Goal: Information Seeking & Learning: Learn about a topic

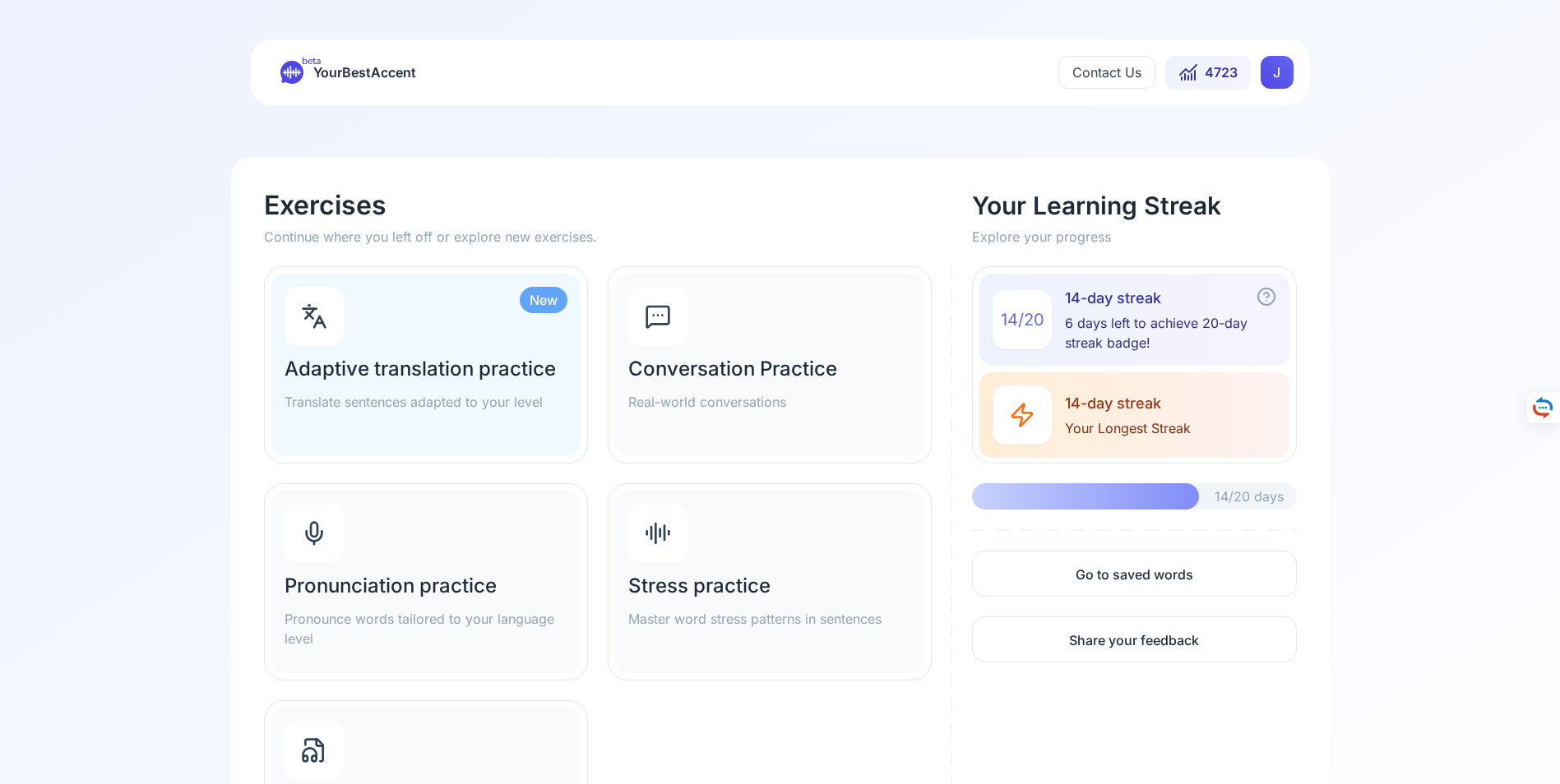
click at [409, 557] on div "Pronunciation practice Pronounce words tailored to your language level" at bounding box center [425, 582] width 309 height 182
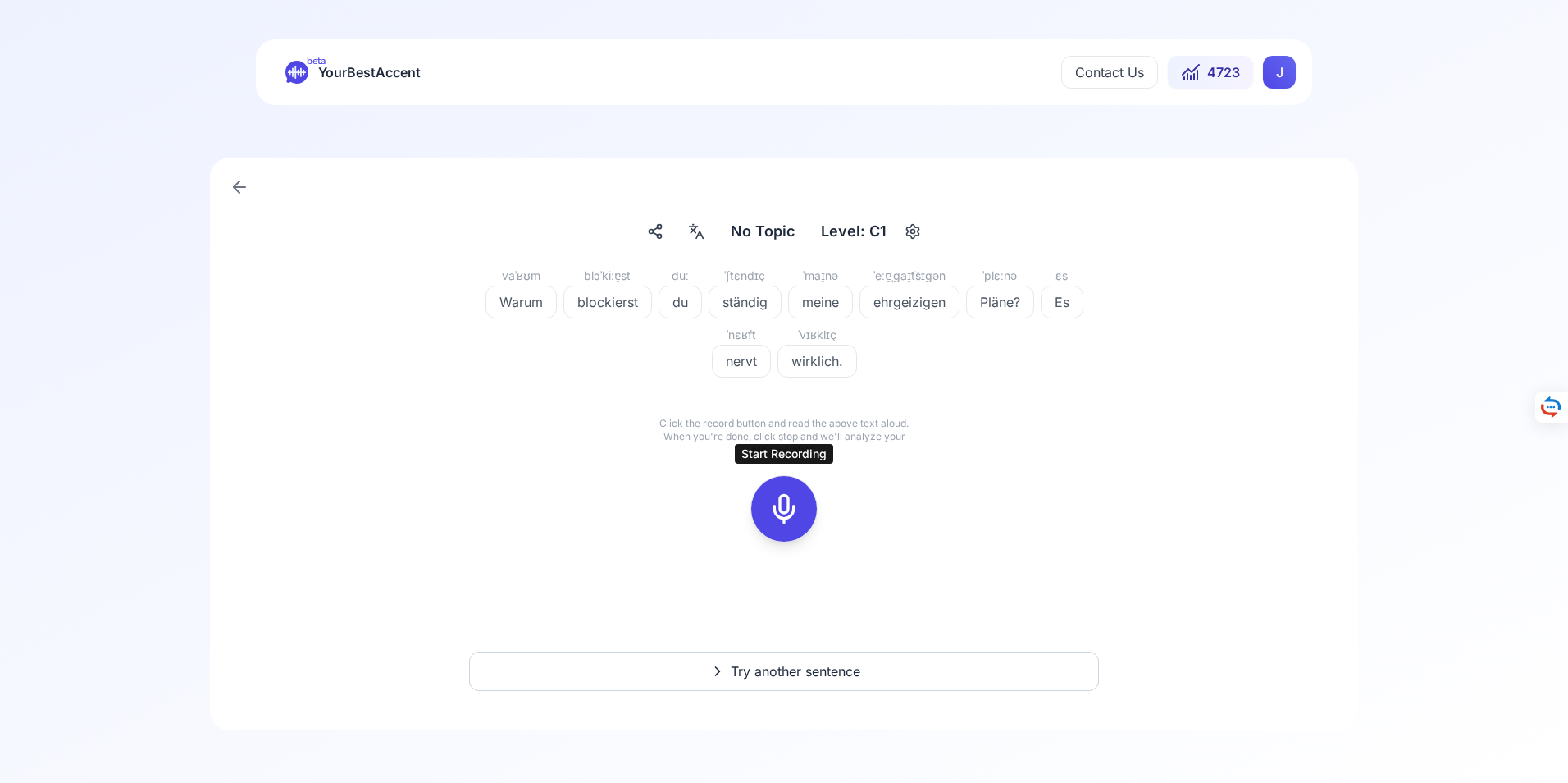
click at [786, 505] on icon at bounding box center [784, 508] width 32 height 33
click at [789, 501] on icon at bounding box center [784, 508] width 32 height 33
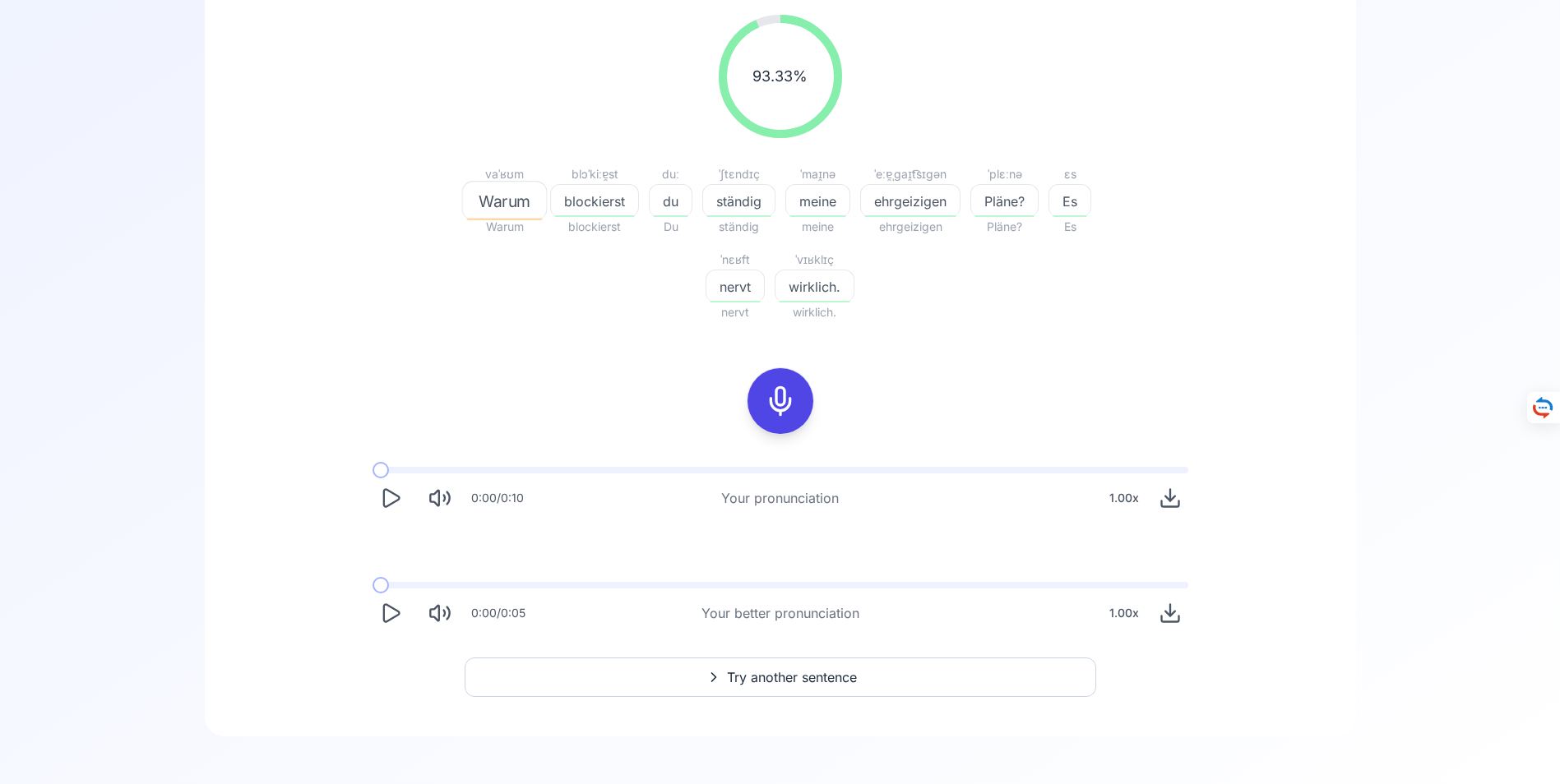
scroll to position [269, 0]
click at [784, 671] on span "Try another sentence" at bounding box center [792, 673] width 130 height 20
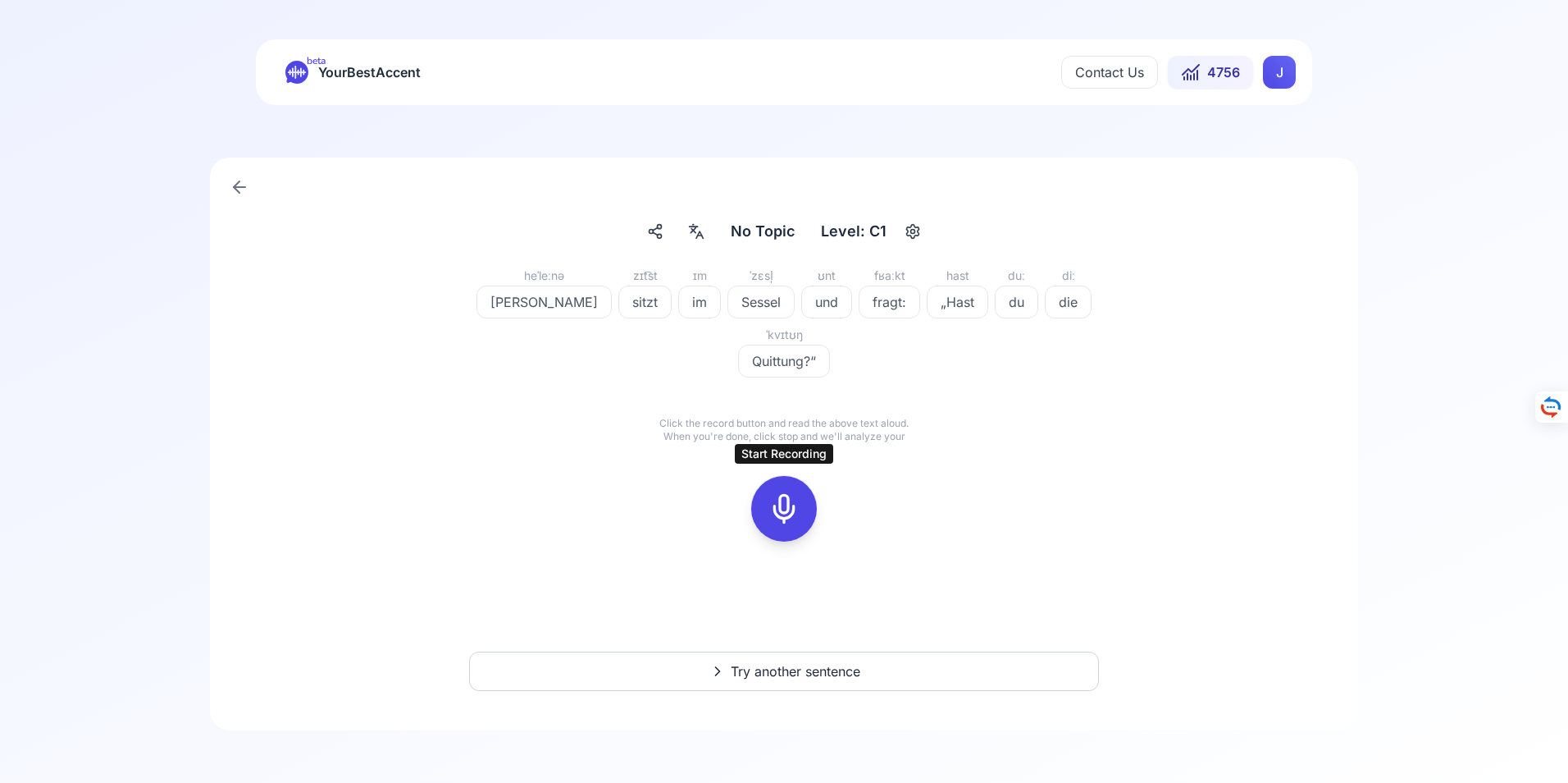
click at [784, 509] on icon at bounding box center [784, 508] width 32 height 33
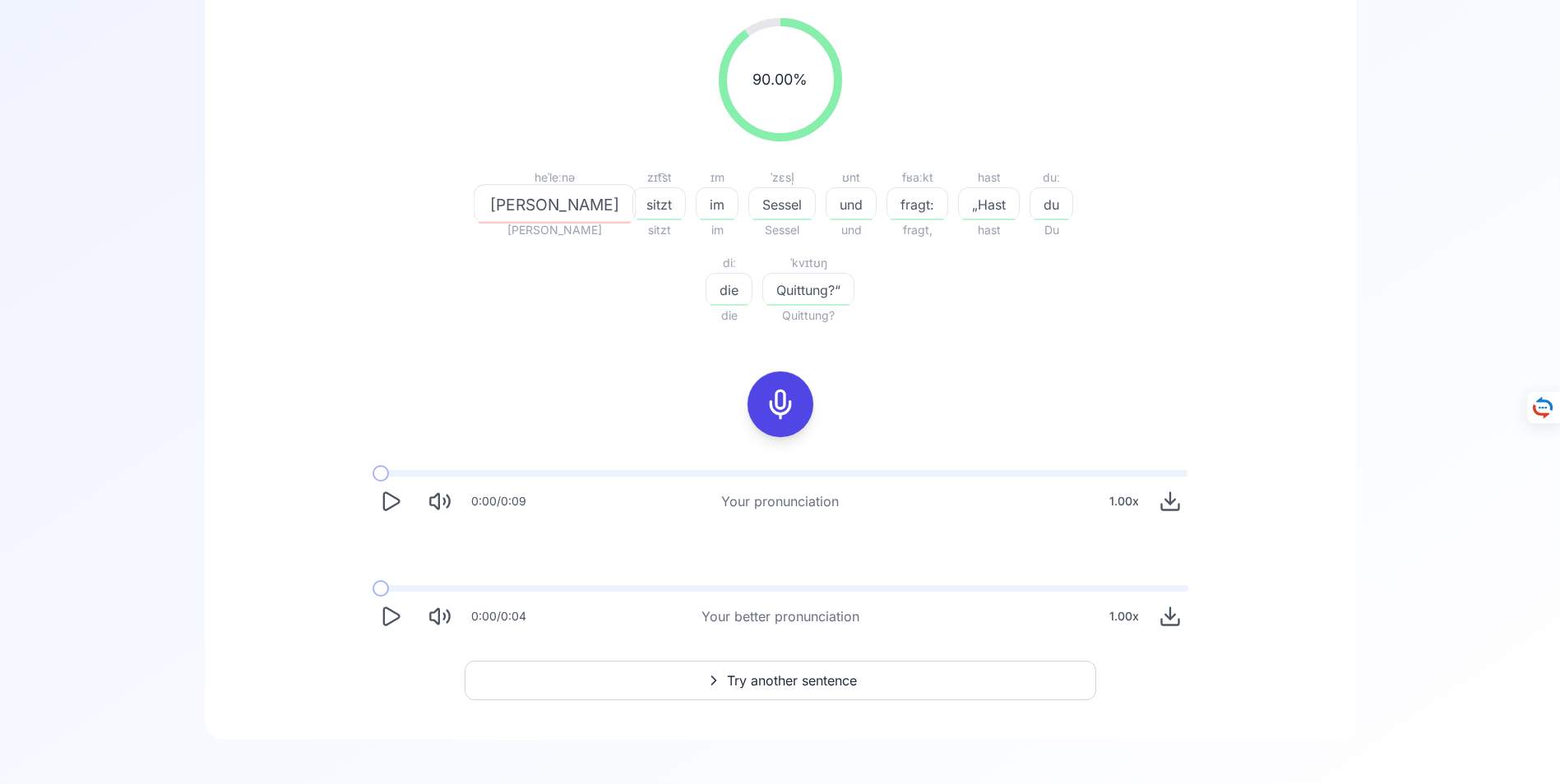
scroll to position [269, 0]
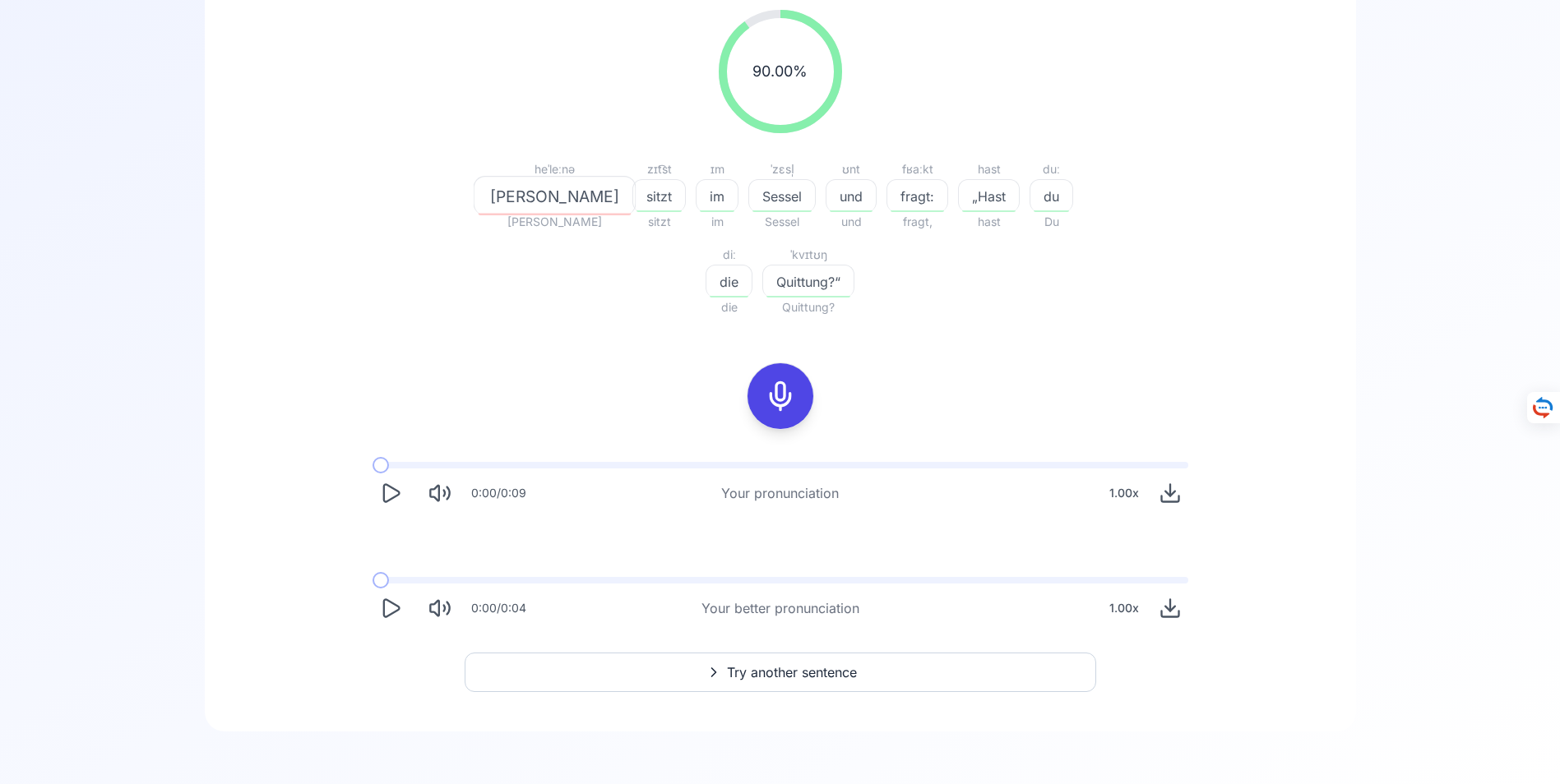
click at [391, 608] on icon "Play" at bounding box center [390, 607] width 23 height 23
click at [770, 674] on span "Try another sentence" at bounding box center [792, 673] width 130 height 20
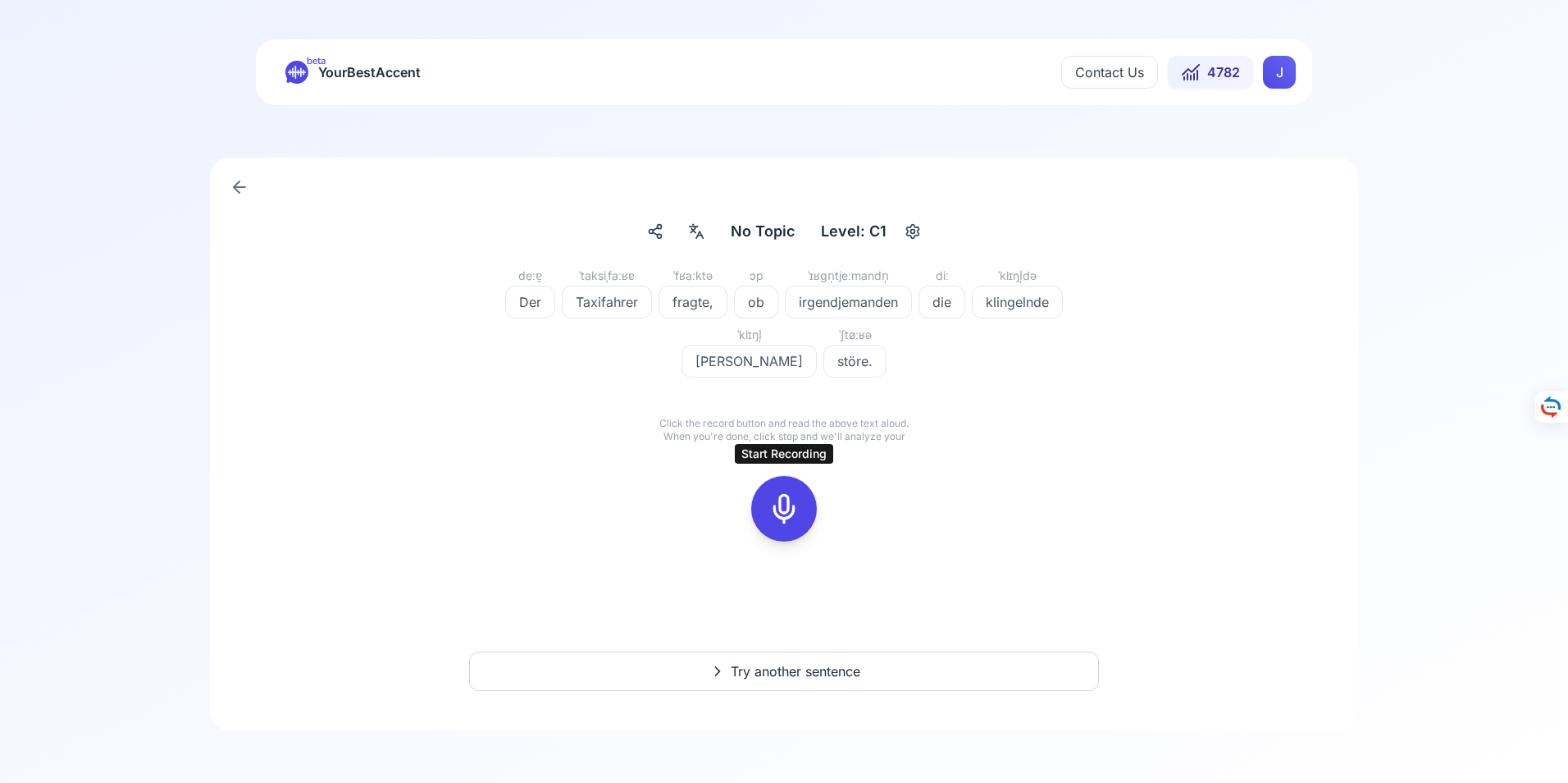
click at [783, 508] on icon at bounding box center [784, 508] width 32 height 33
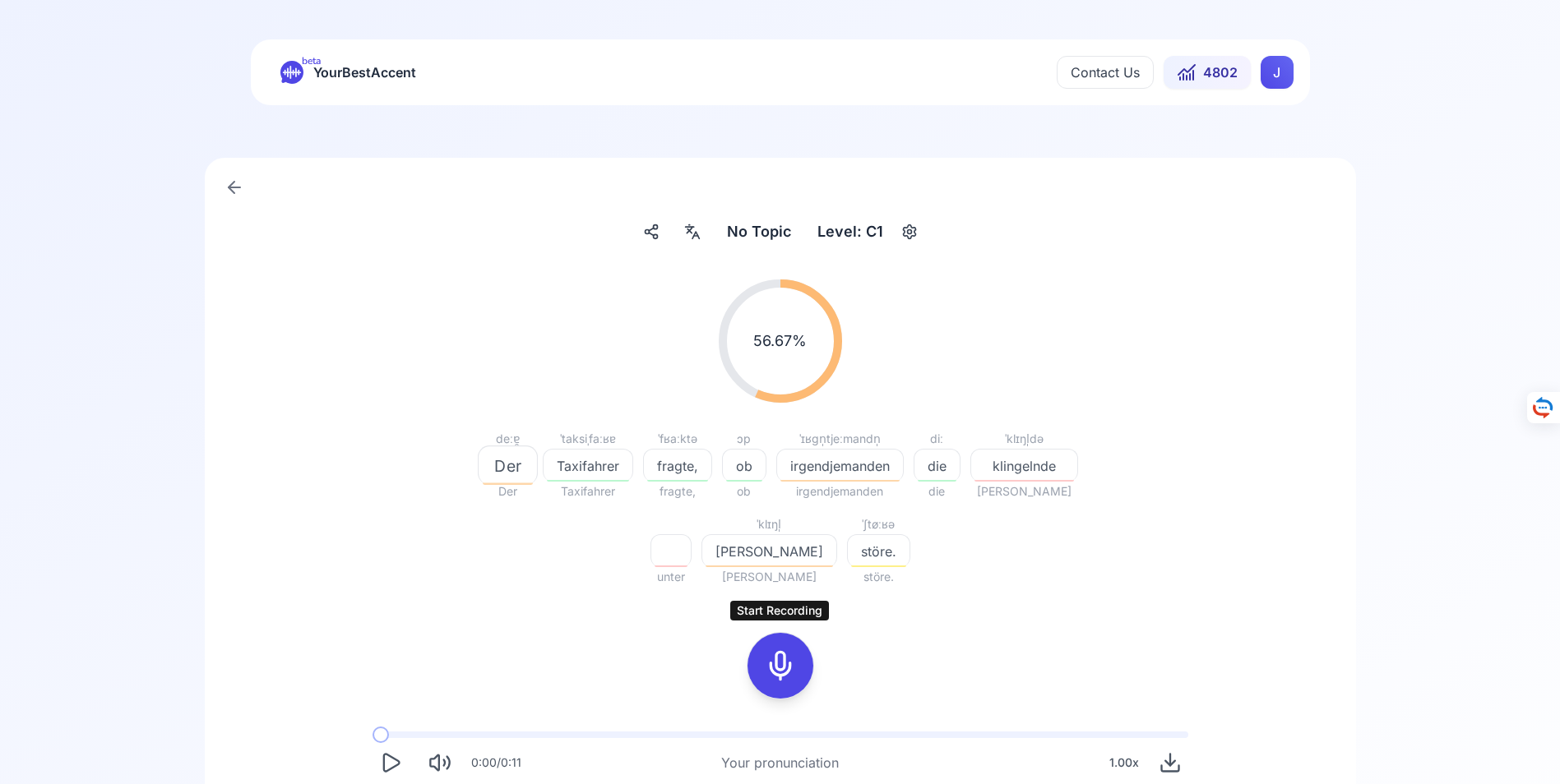
click at [783, 667] on icon at bounding box center [780, 665] width 33 height 33
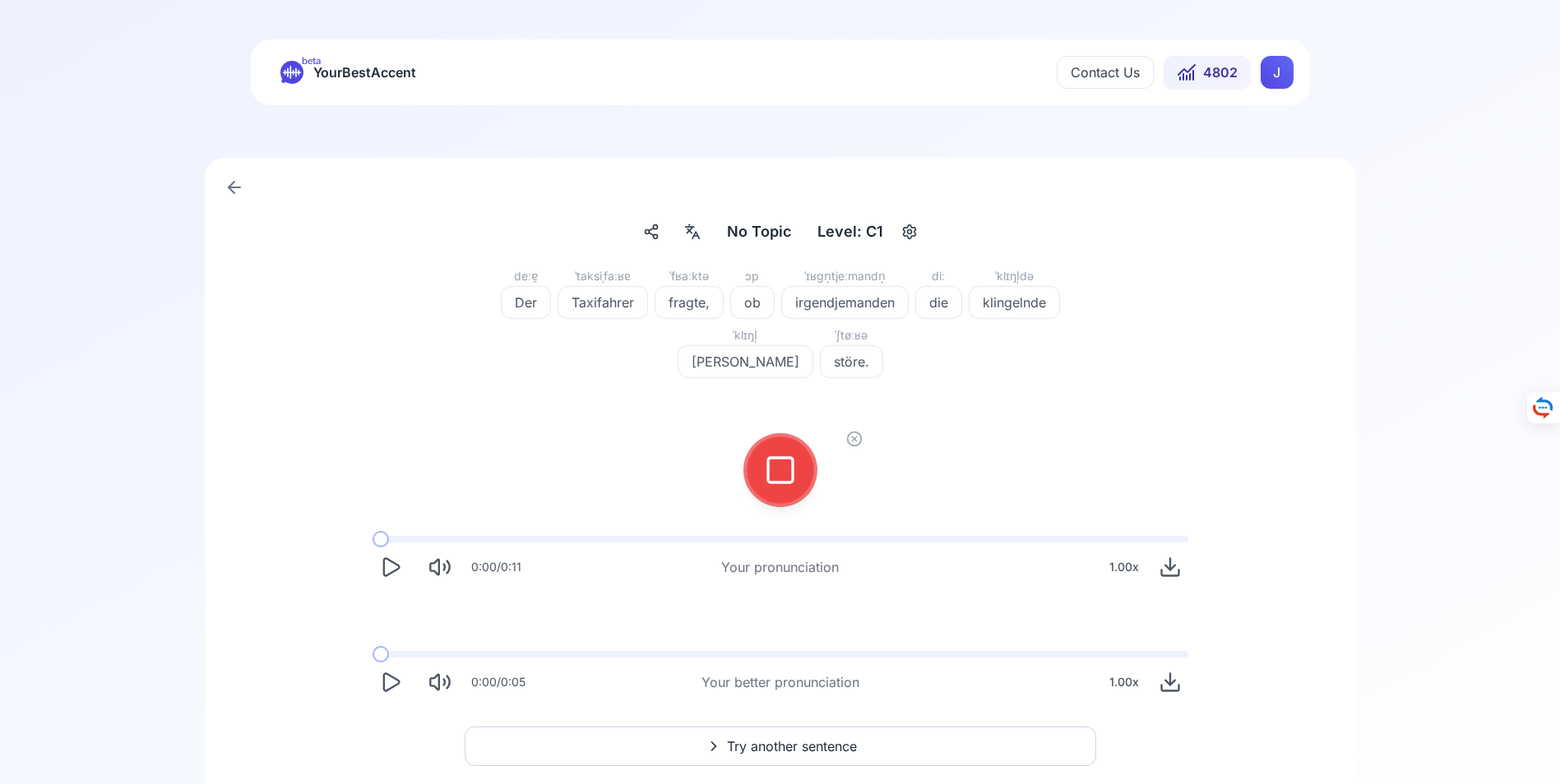
click at [787, 468] on icon at bounding box center [780, 469] width 33 height 33
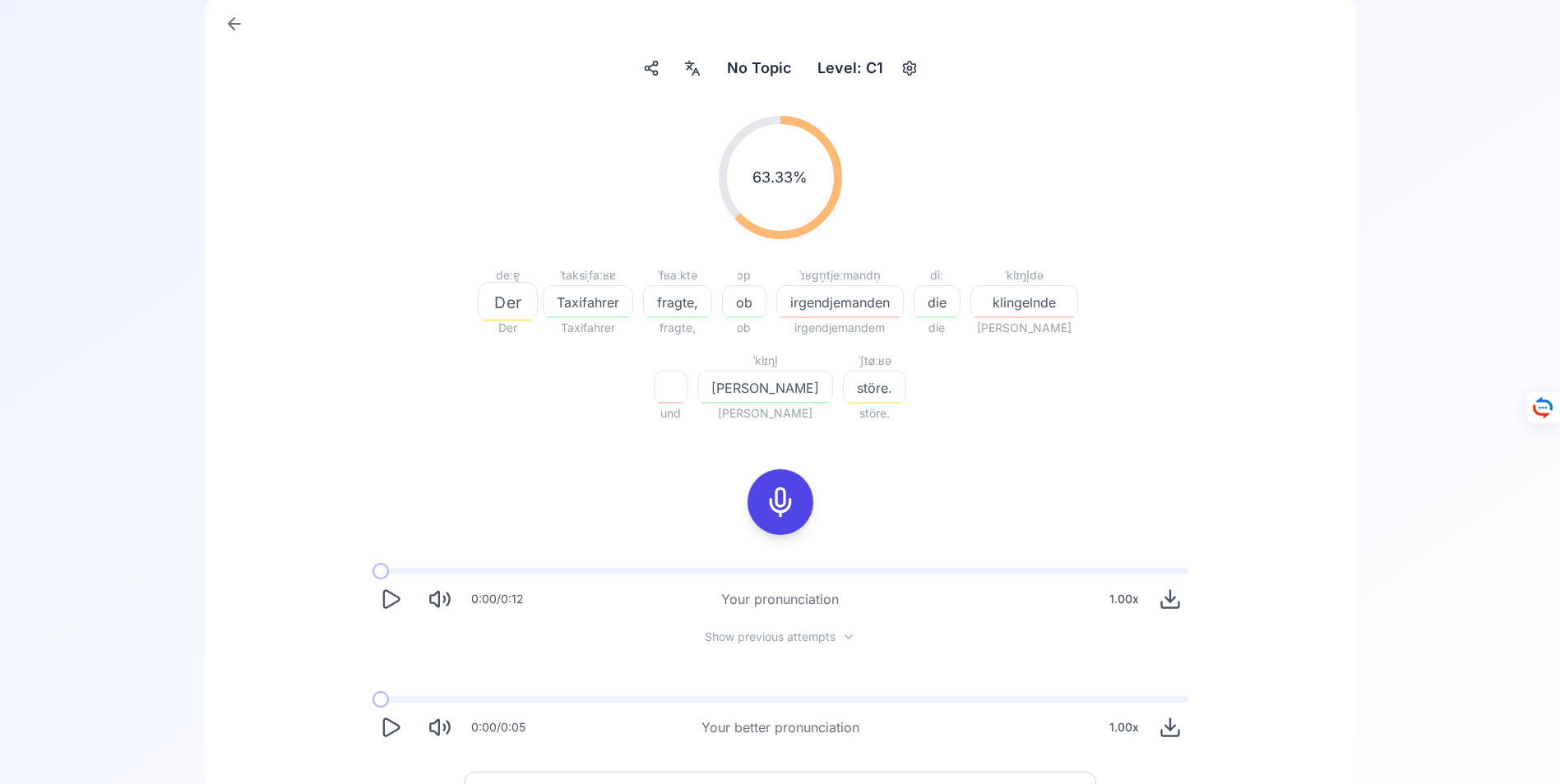
scroll to position [165, 0]
click at [394, 725] on icon "Play" at bounding box center [390, 726] width 23 height 23
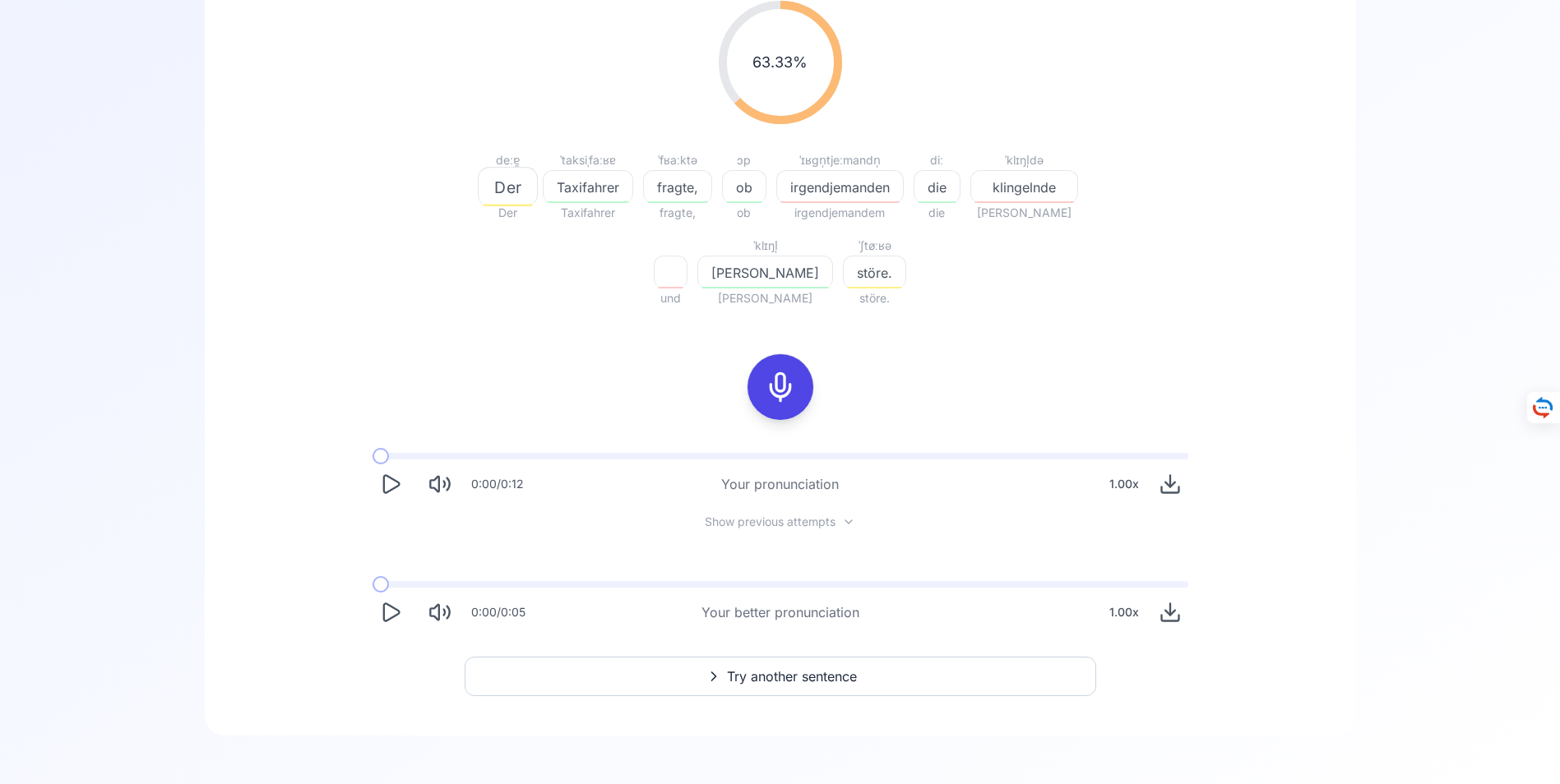
scroll to position [283, 0]
click at [782, 672] on span "Try another sentence" at bounding box center [792, 673] width 130 height 20
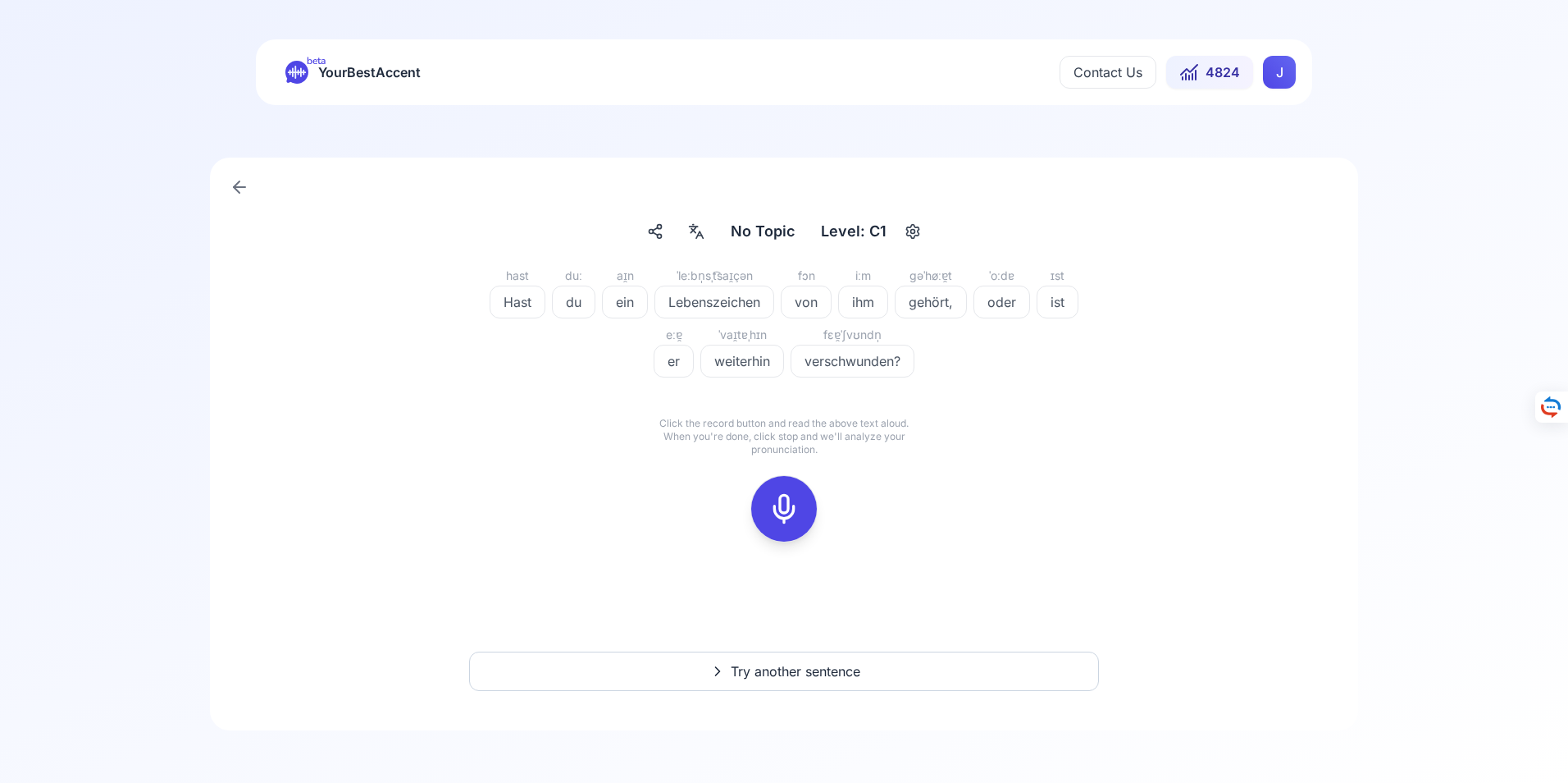
click at [788, 505] on icon at bounding box center [784, 508] width 32 height 33
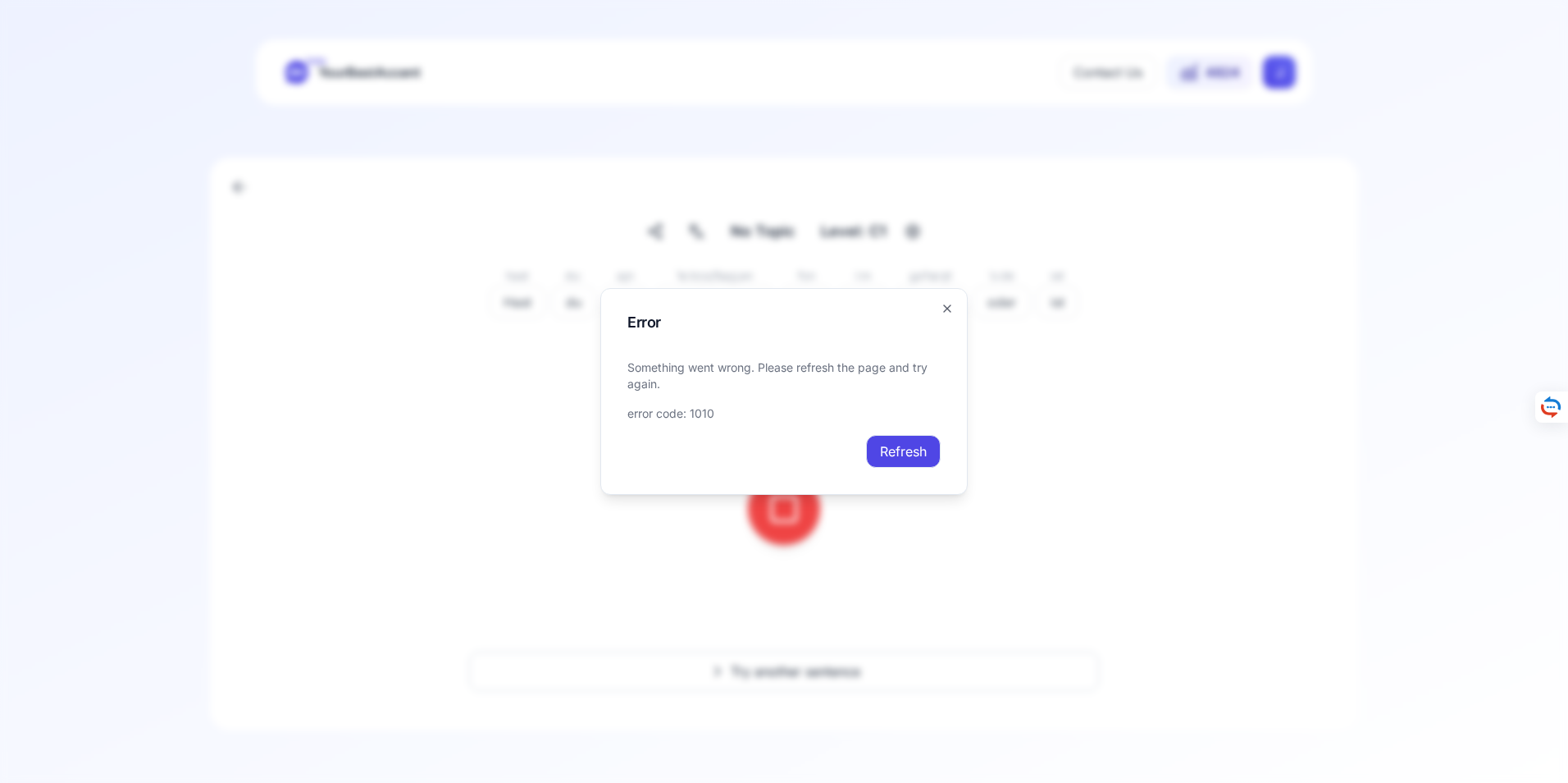
click at [889, 451] on button "Refresh" at bounding box center [904, 451] width 75 height 33
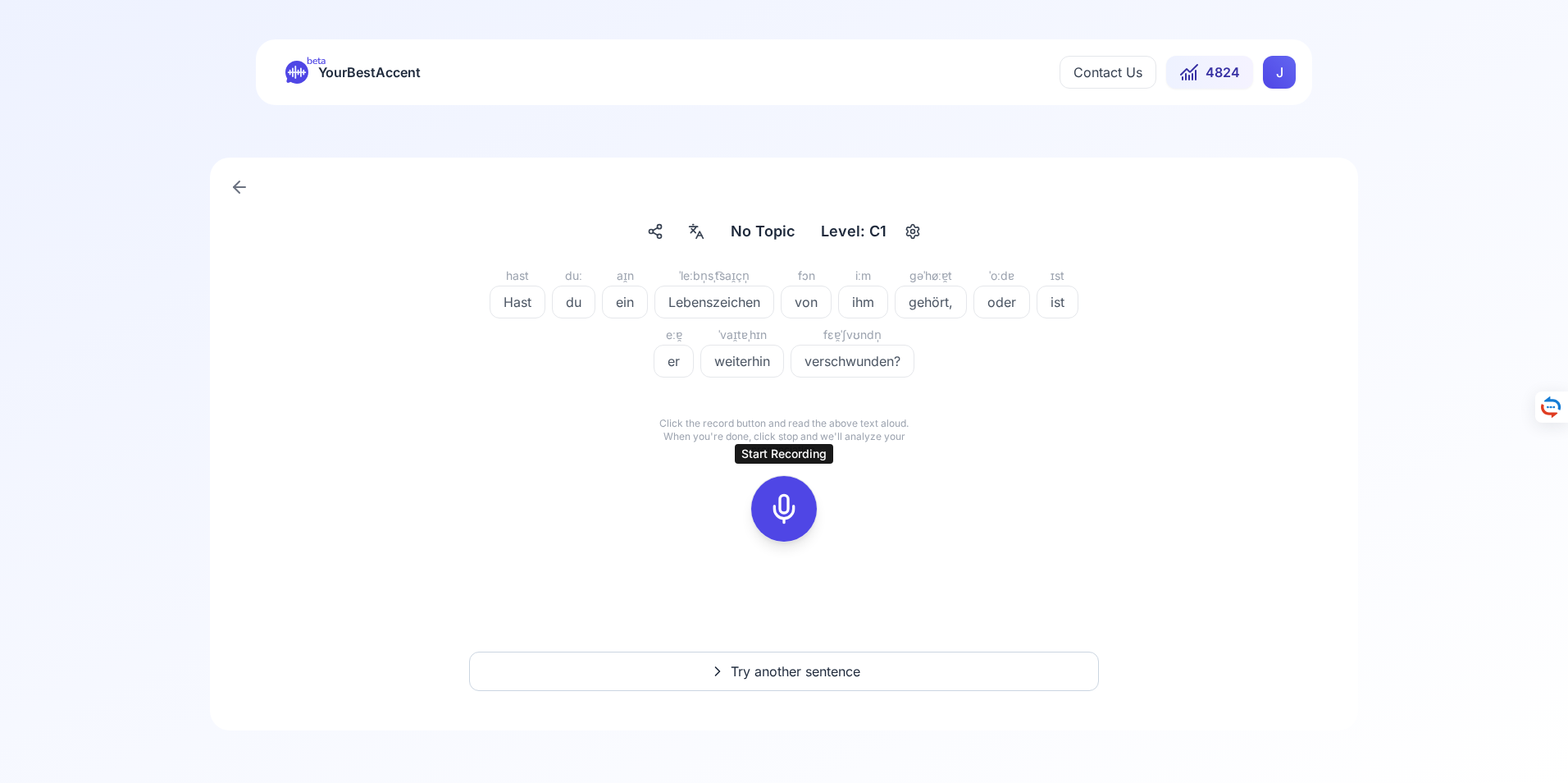
click at [787, 509] on icon at bounding box center [784, 508] width 32 height 33
click at [787, 505] on icon at bounding box center [784, 508] width 32 height 33
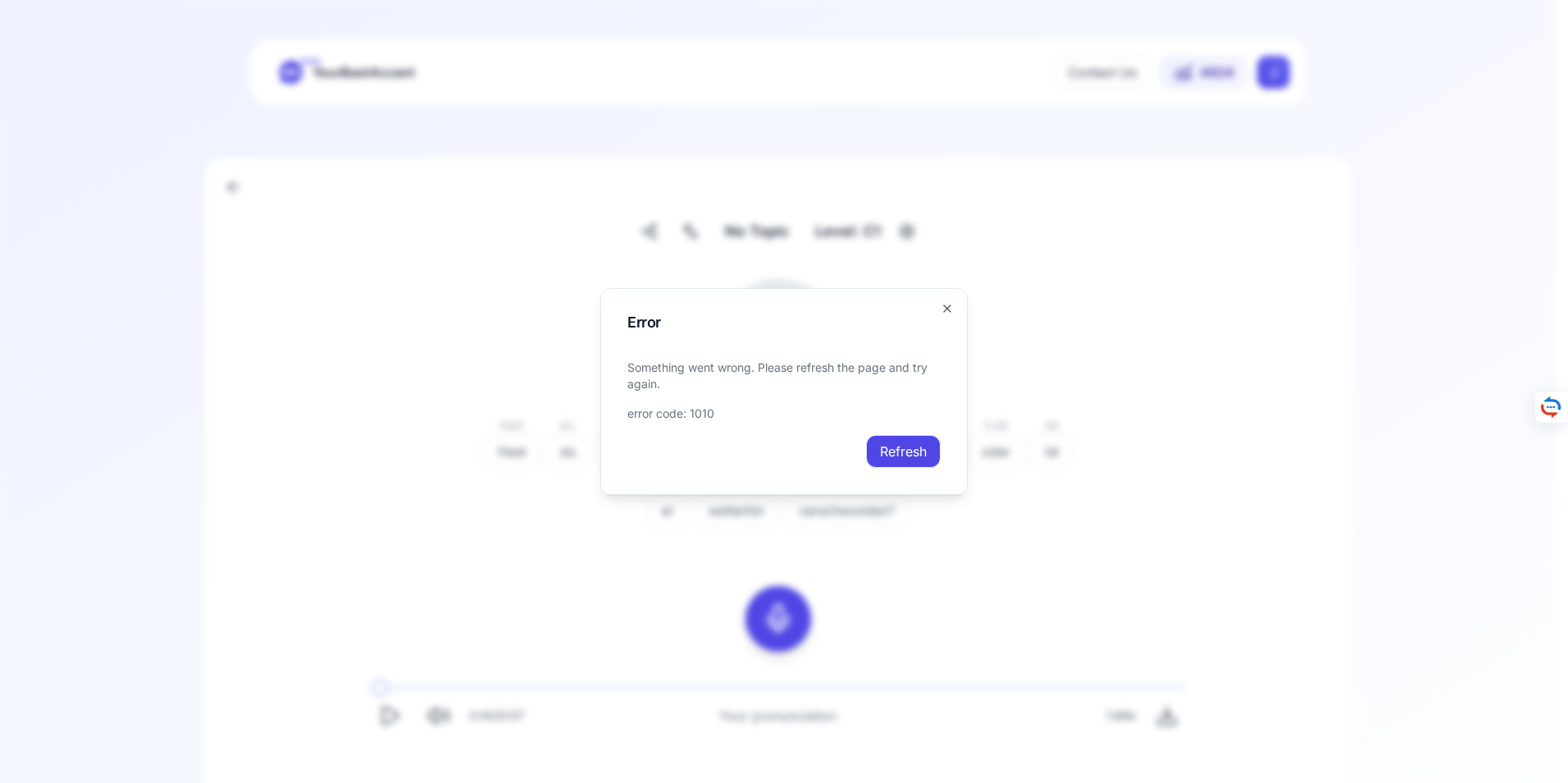
click at [913, 445] on button "Refresh" at bounding box center [904, 451] width 75 height 33
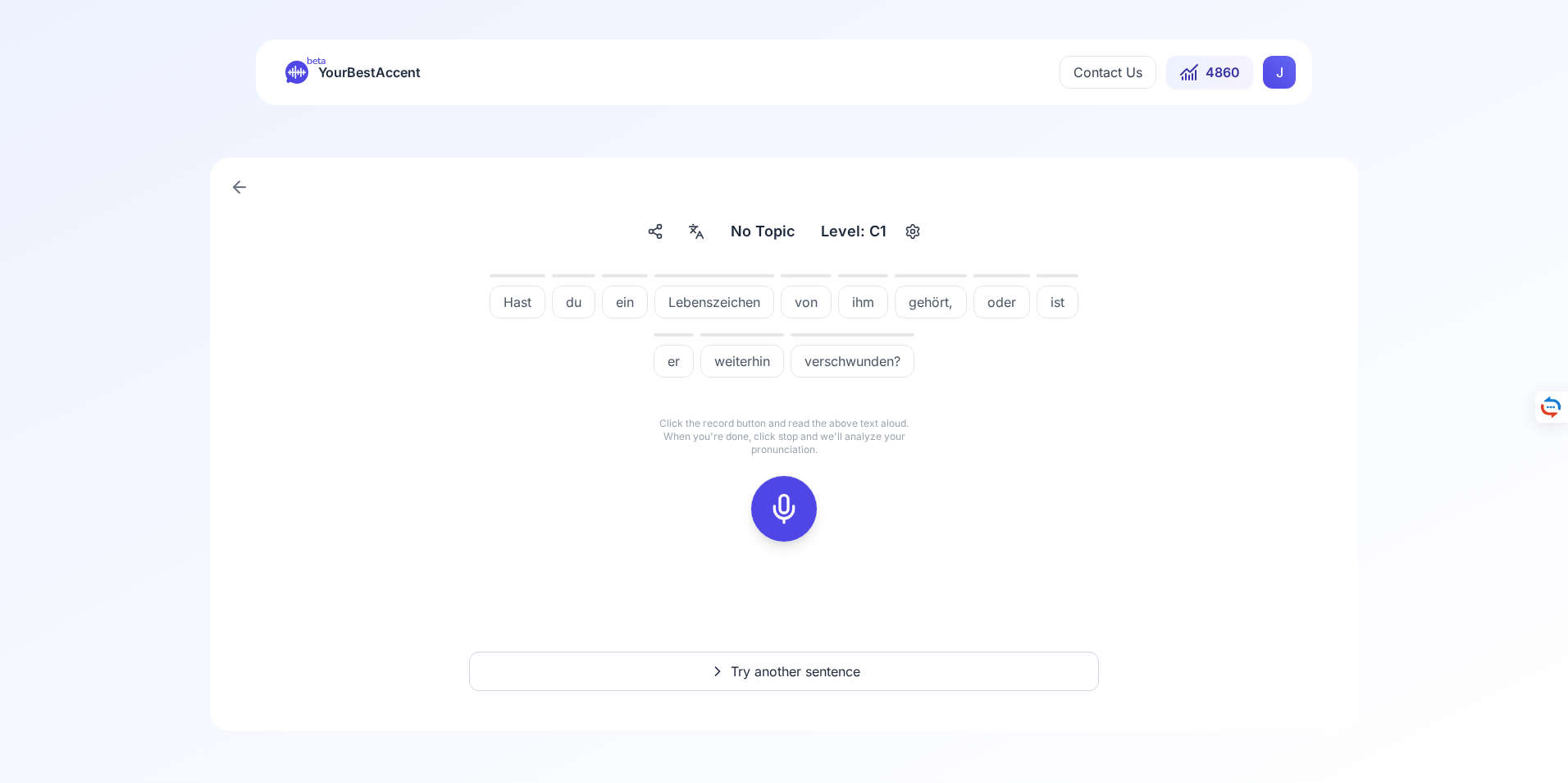
click at [236, 184] on icon at bounding box center [237, 187] width 6 height 12
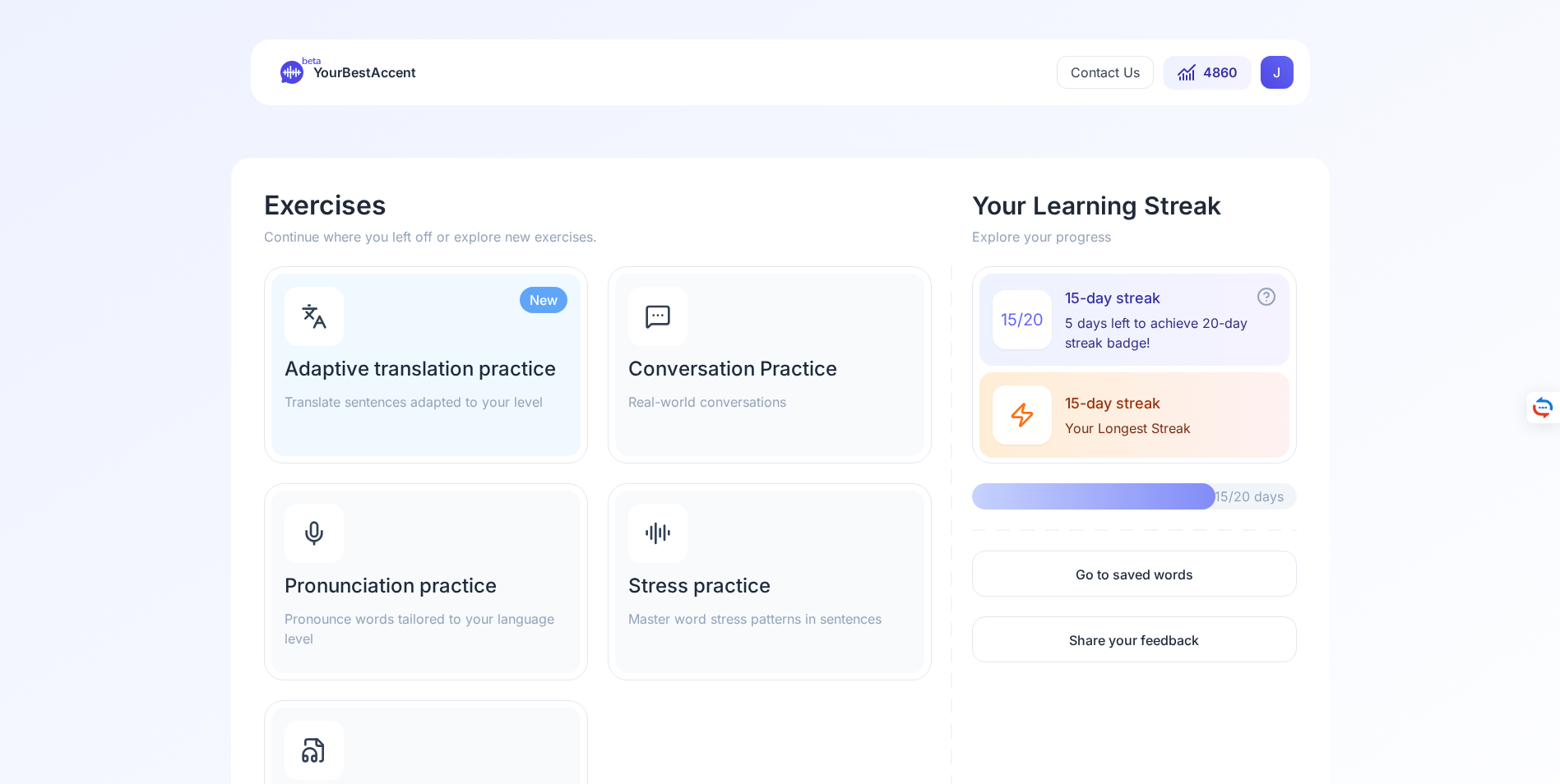
scroll to position [165, 0]
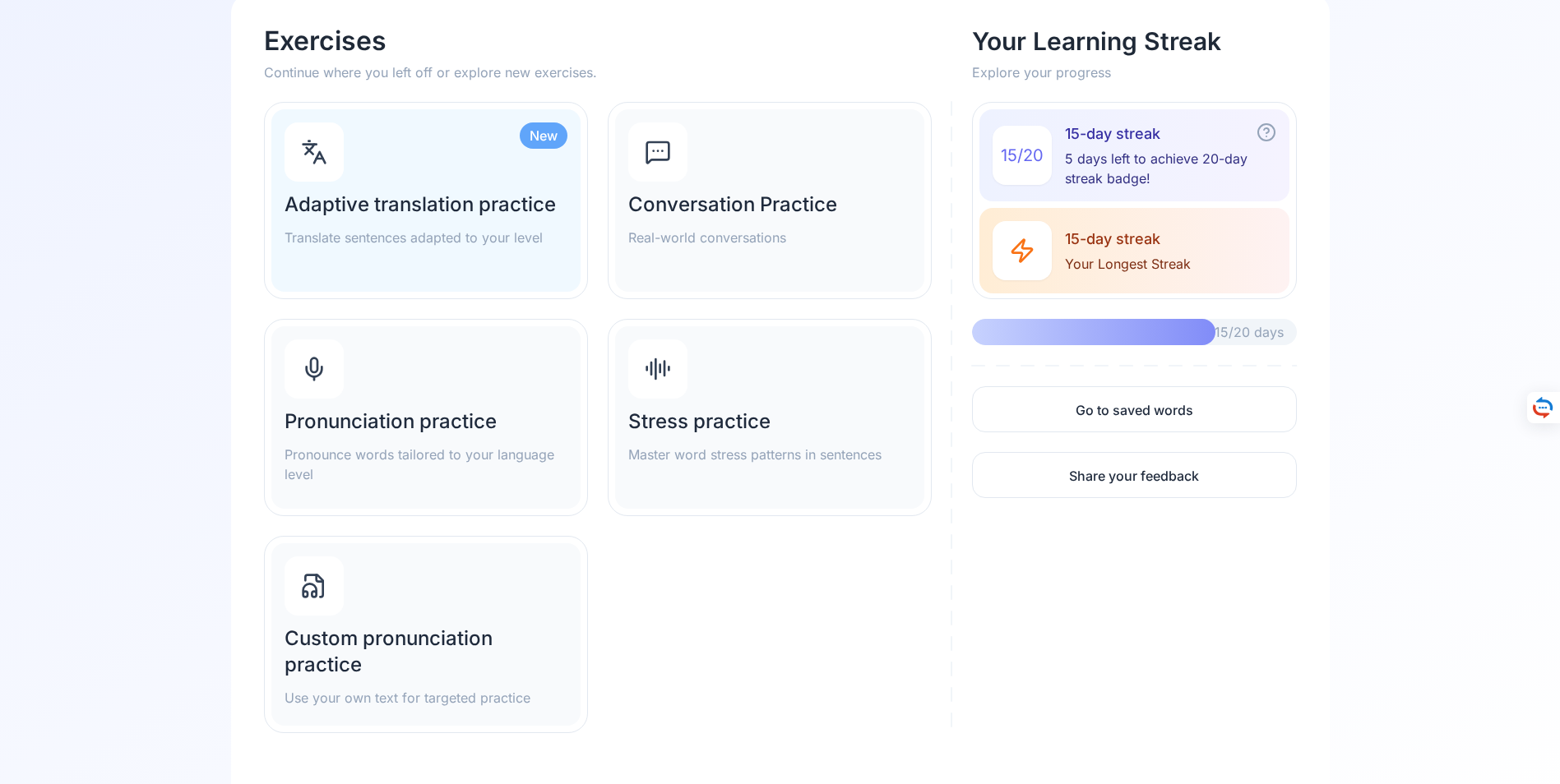
click at [393, 200] on h2 "Adaptive translation practice" at bounding box center [425, 204] width 283 height 27
